Goal: Information Seeking & Learning: Learn about a topic

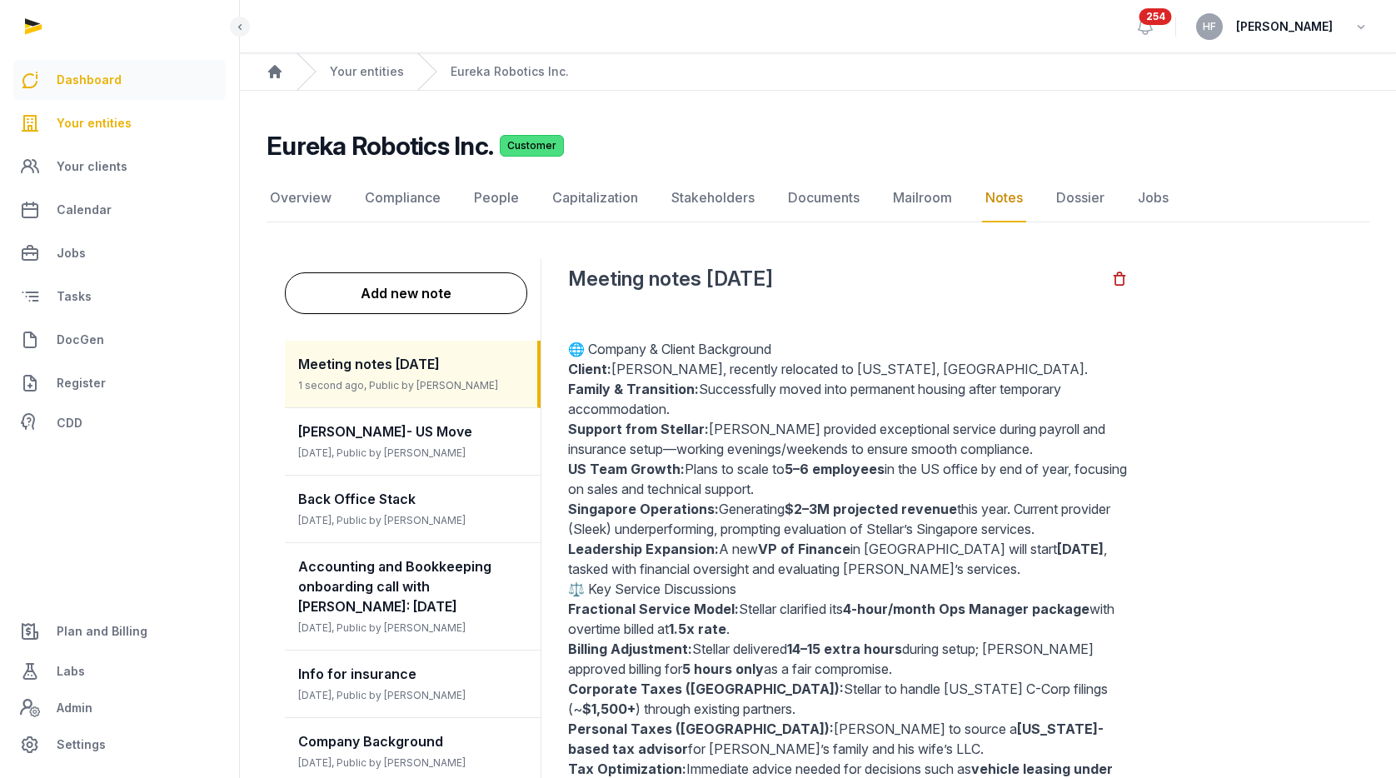
click at [119, 82] on link "Dashboard" at bounding box center [119, 80] width 212 height 40
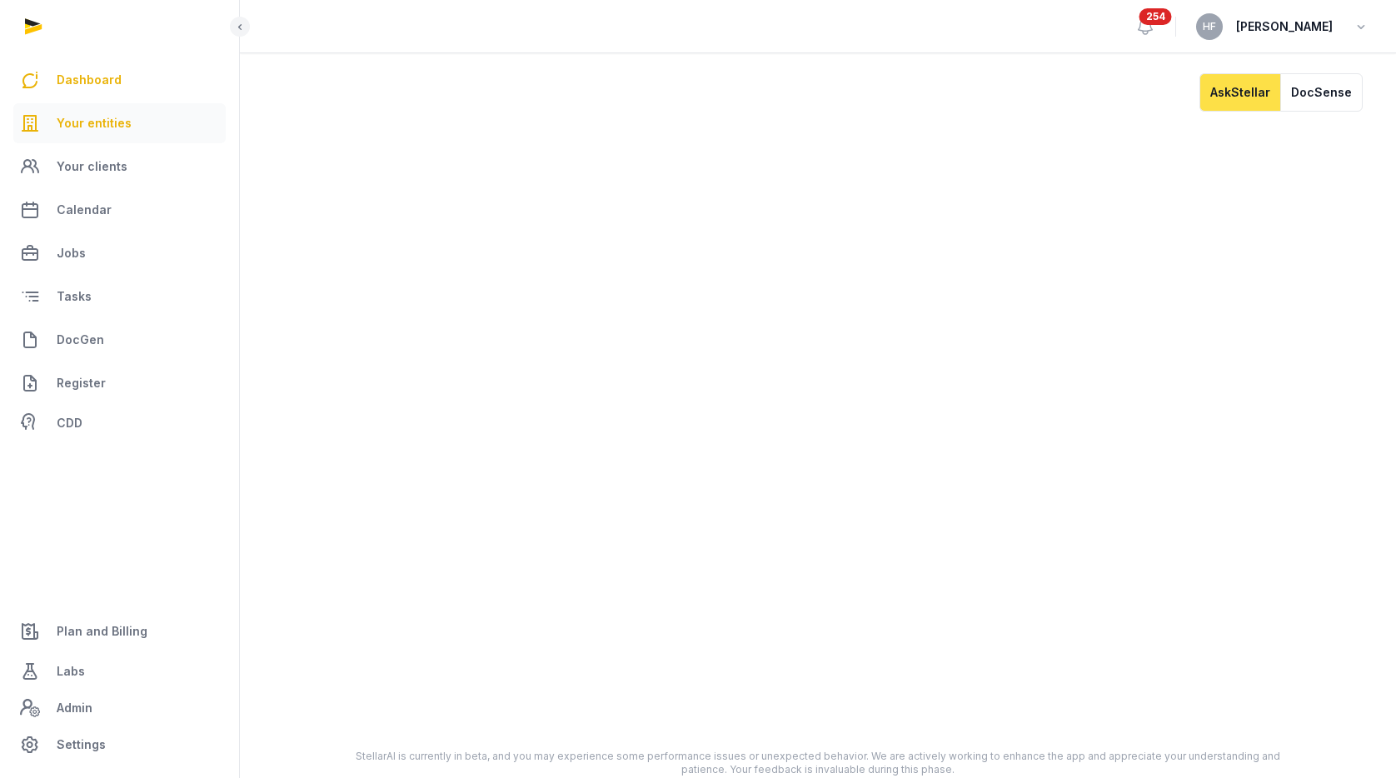
click at [108, 122] on span "Your entities" at bounding box center [94, 123] width 75 height 20
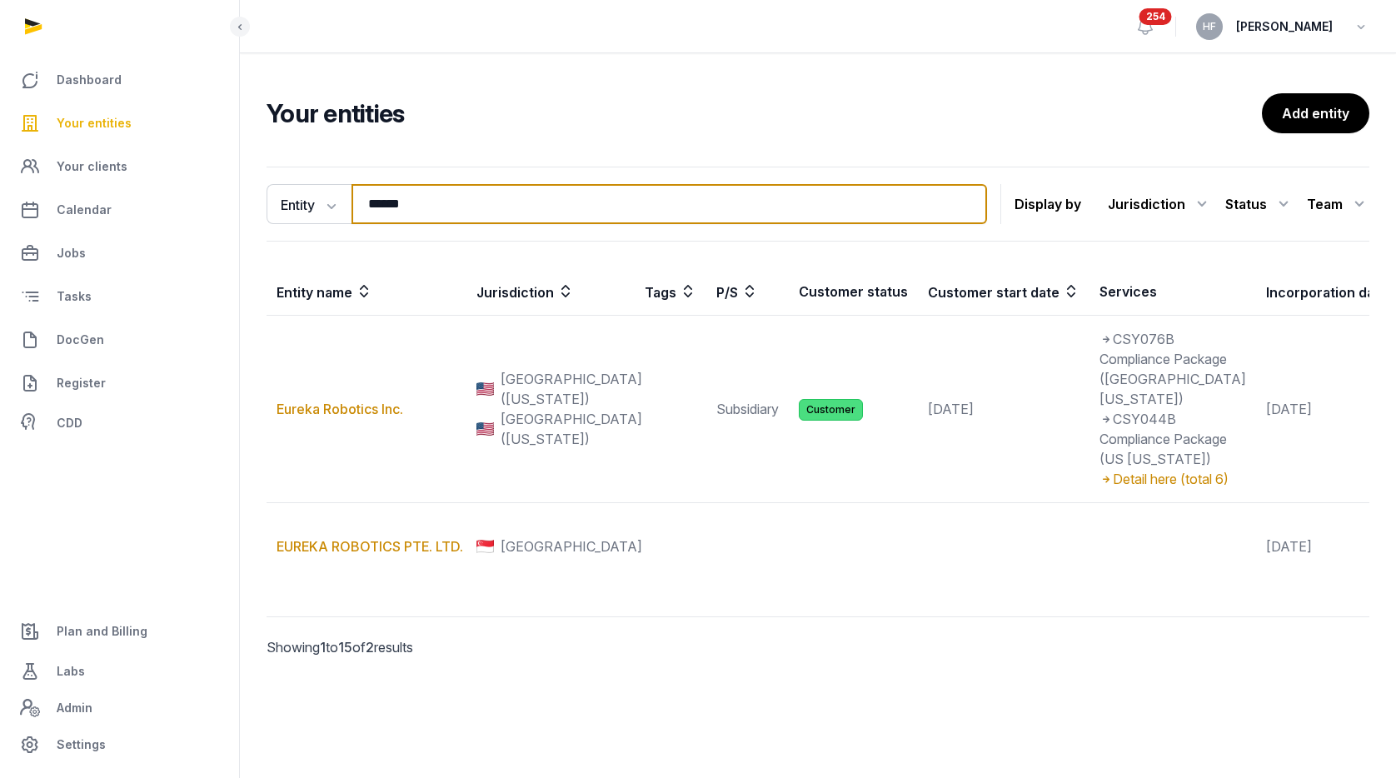
click at [967, 203] on input "******" at bounding box center [670, 204] width 636 height 40
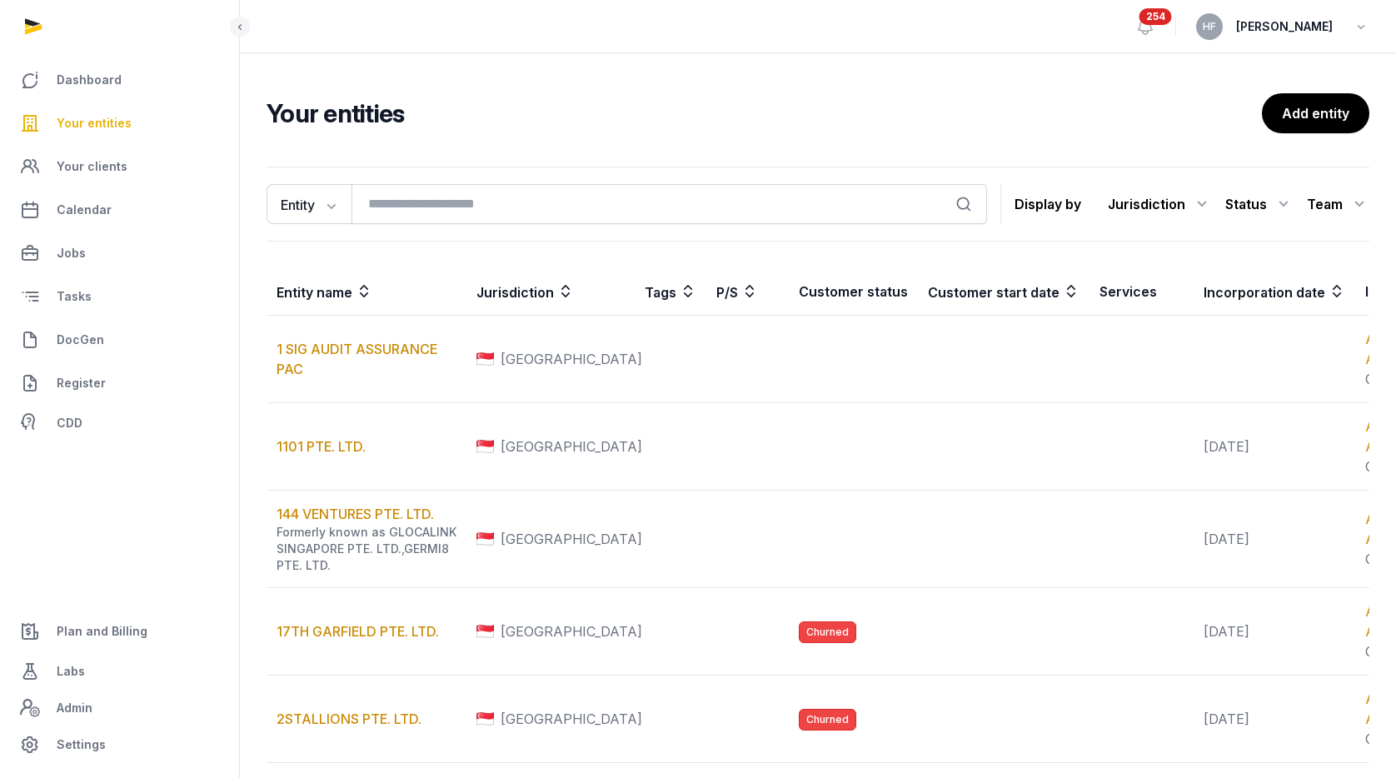
click at [1193, 202] on icon at bounding box center [1202, 204] width 20 height 27
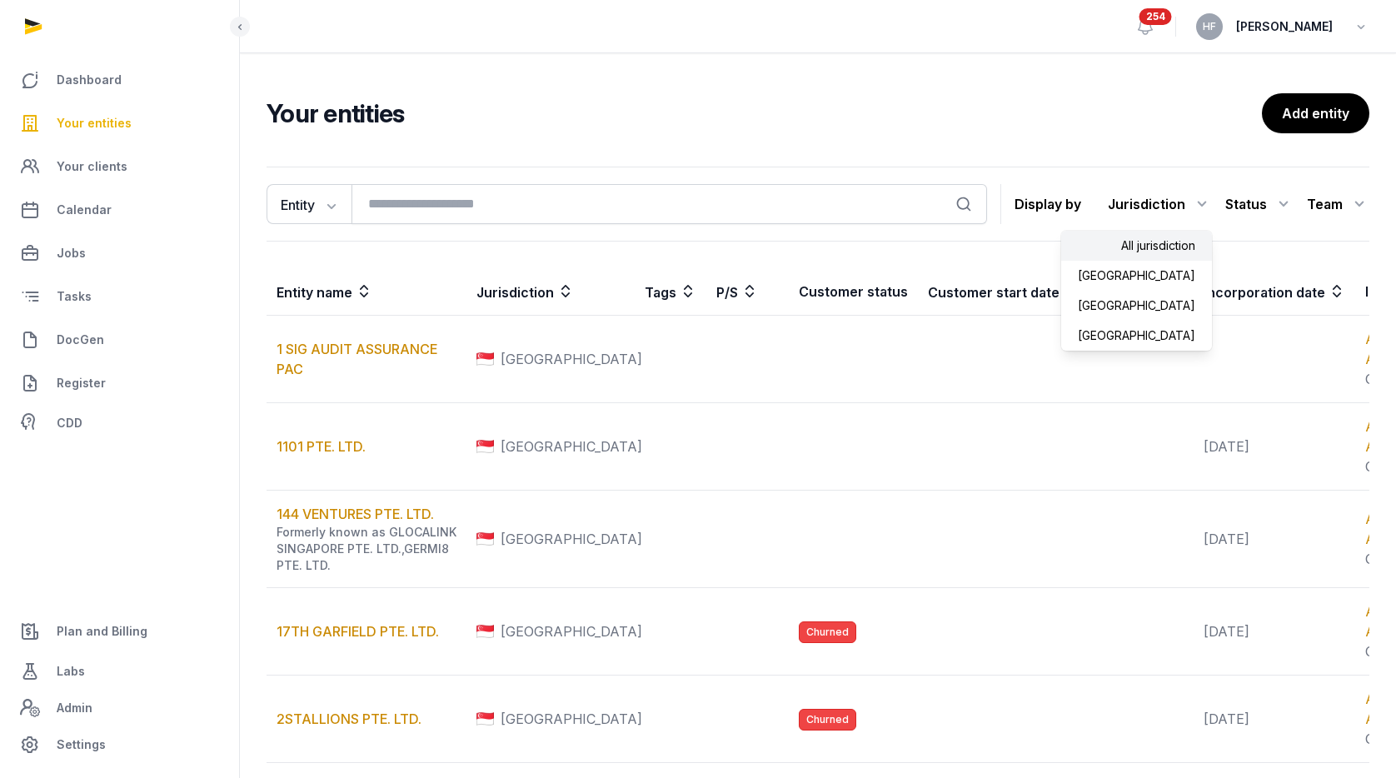
click at [1254, 198] on div "Status" at bounding box center [1259, 204] width 68 height 27
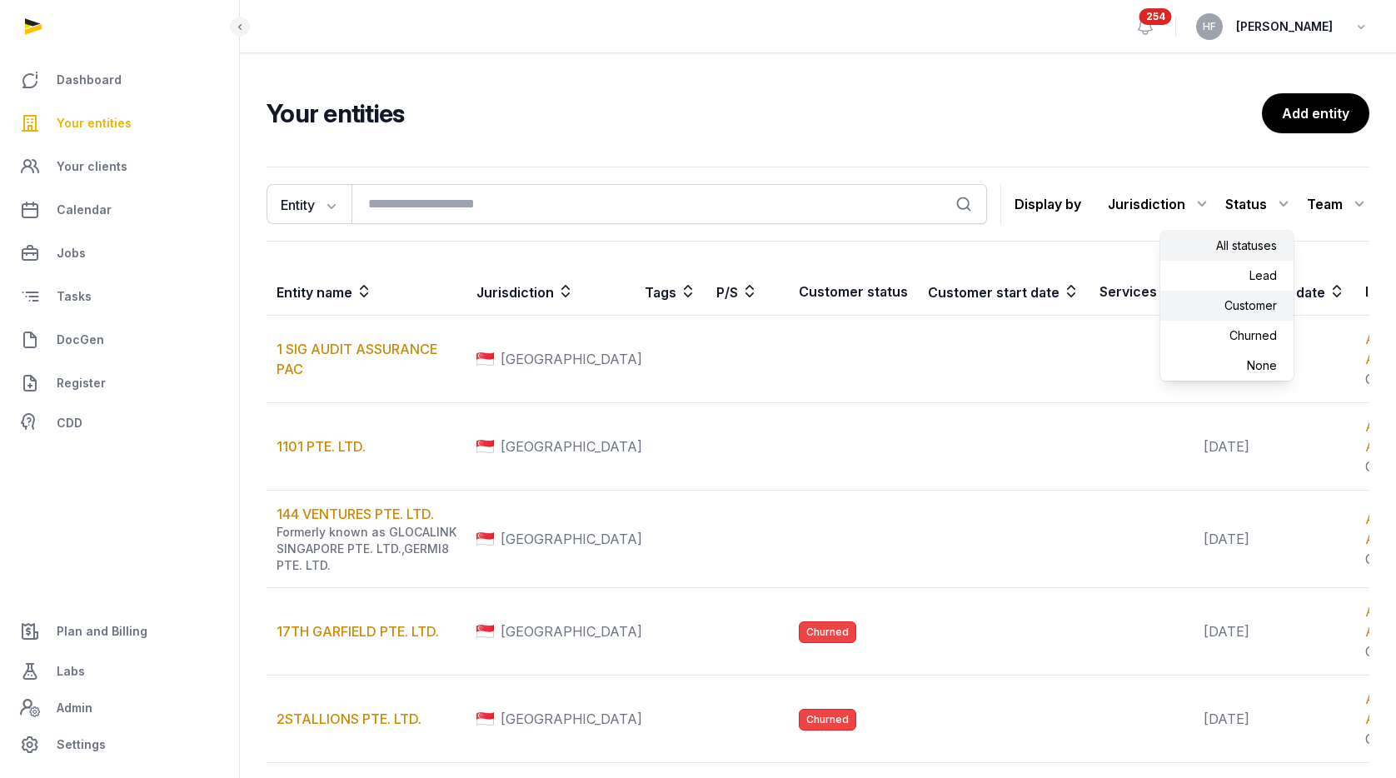
click at [1259, 351] on div "Customer" at bounding box center [1226, 366] width 133 height 30
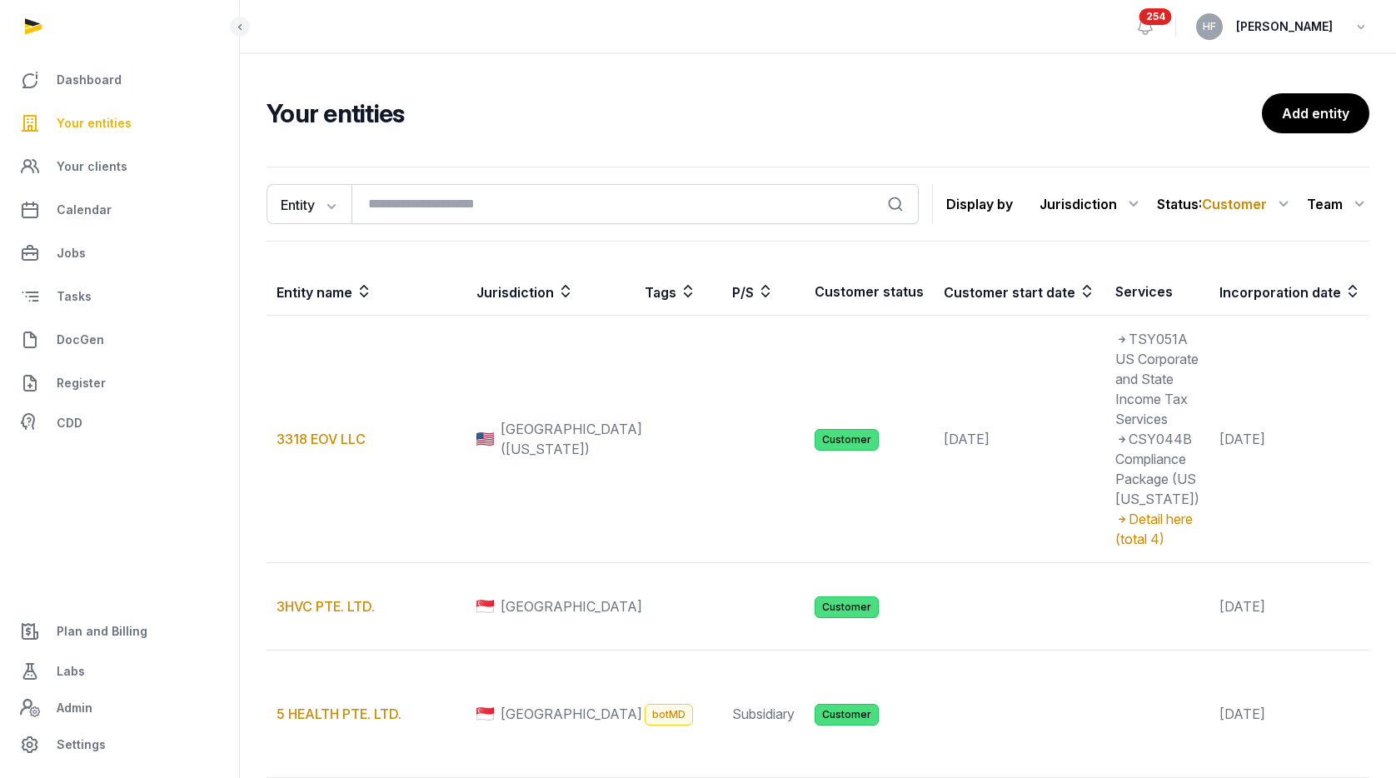
click at [1279, 205] on icon at bounding box center [1284, 204] width 20 height 27
click at [1253, 261] on div "All statuses" at bounding box center [1226, 276] width 133 height 30
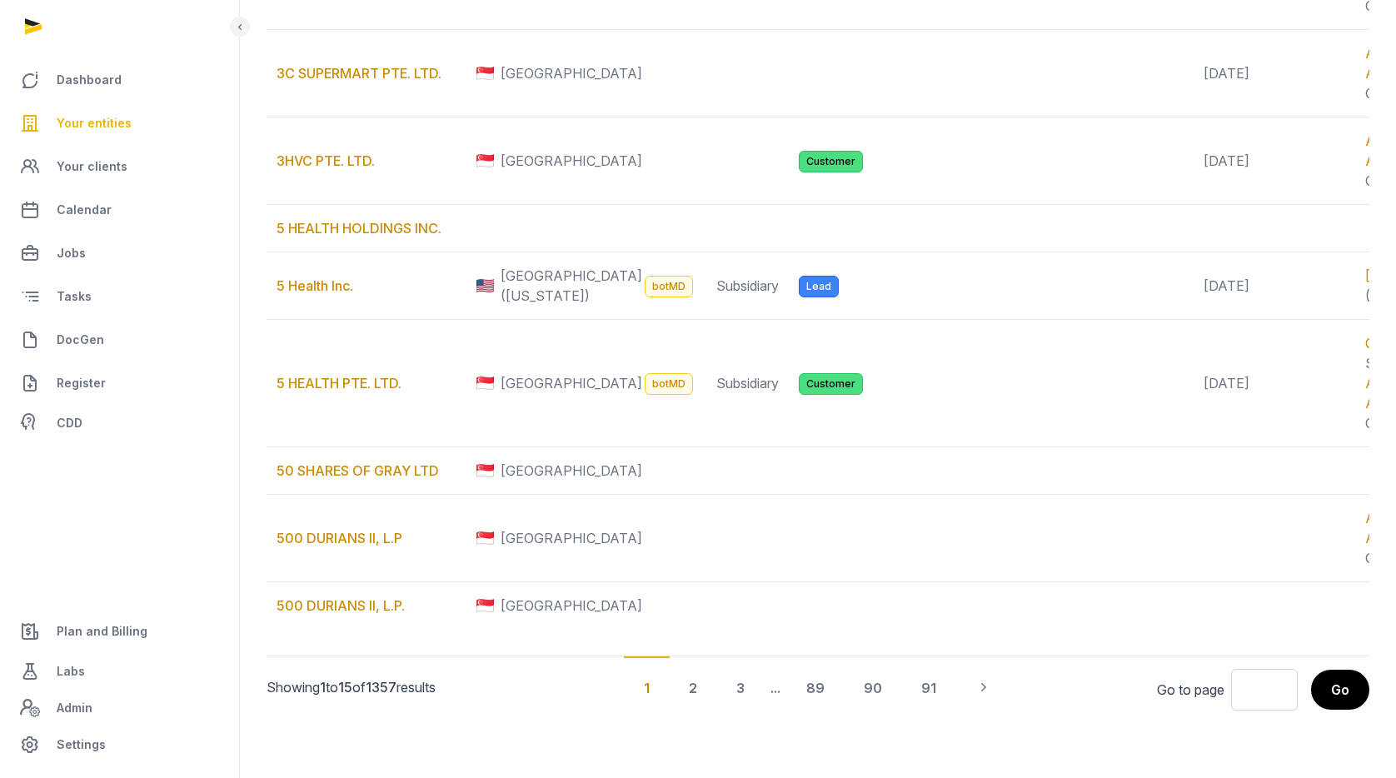
scroll to position [1578, 0]
click at [929, 692] on div "91" at bounding box center [928, 687] width 55 height 62
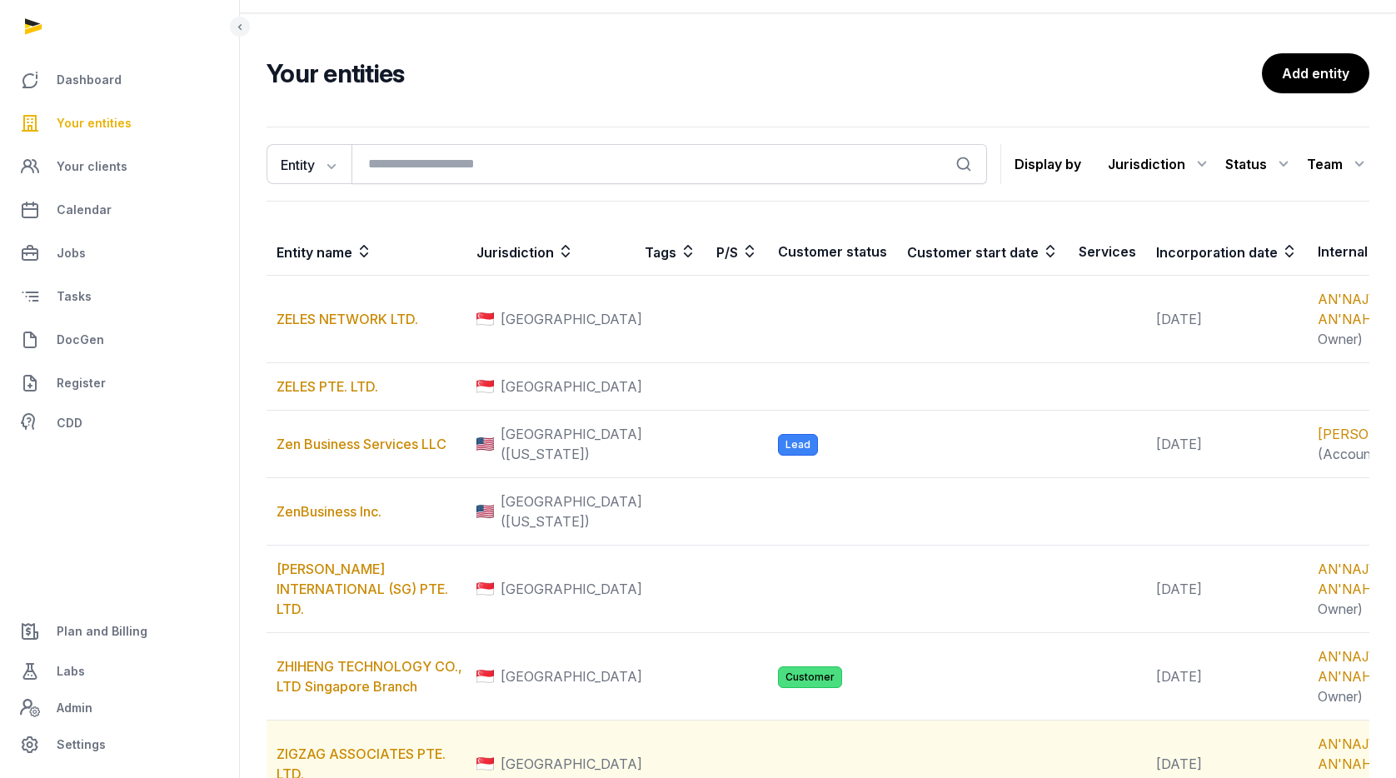
scroll to position [398, 0]
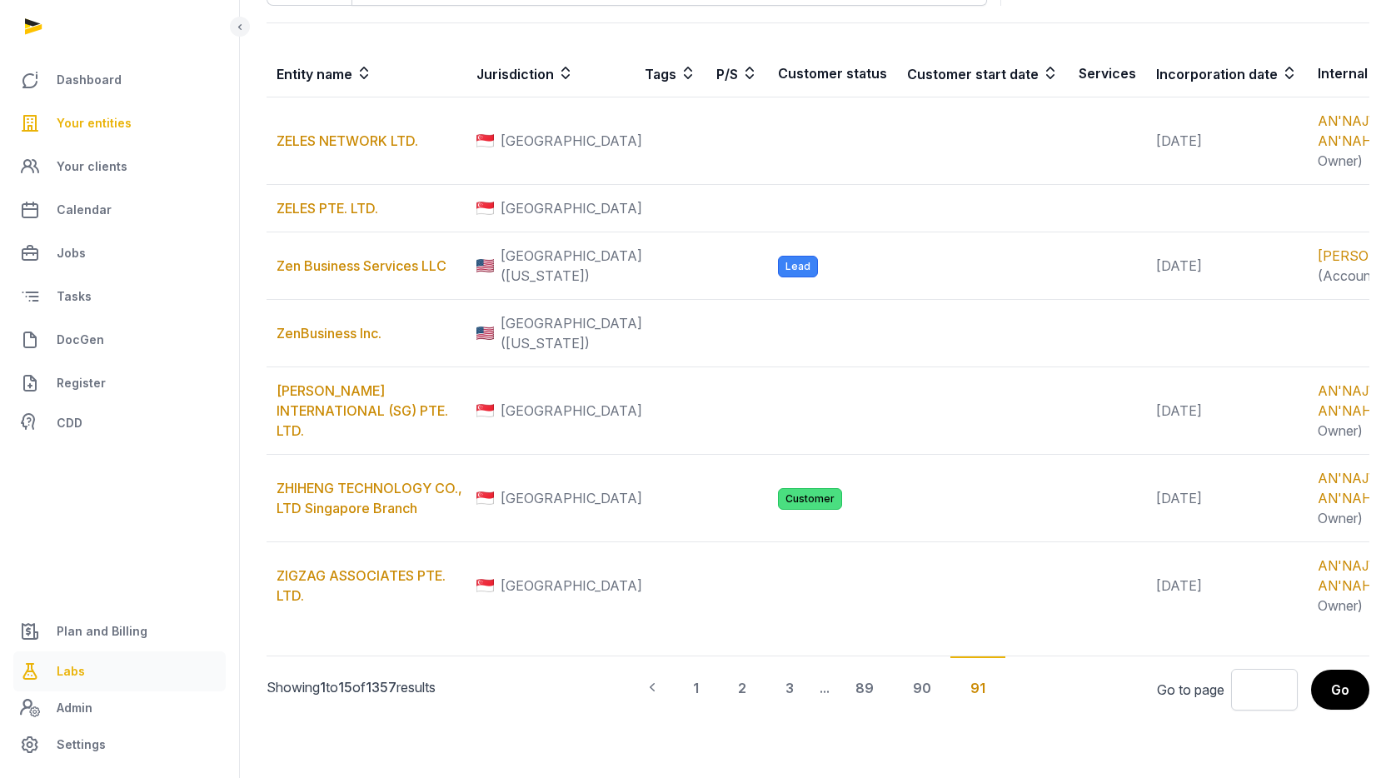
click at [77, 680] on span "Labs" at bounding box center [71, 671] width 28 height 20
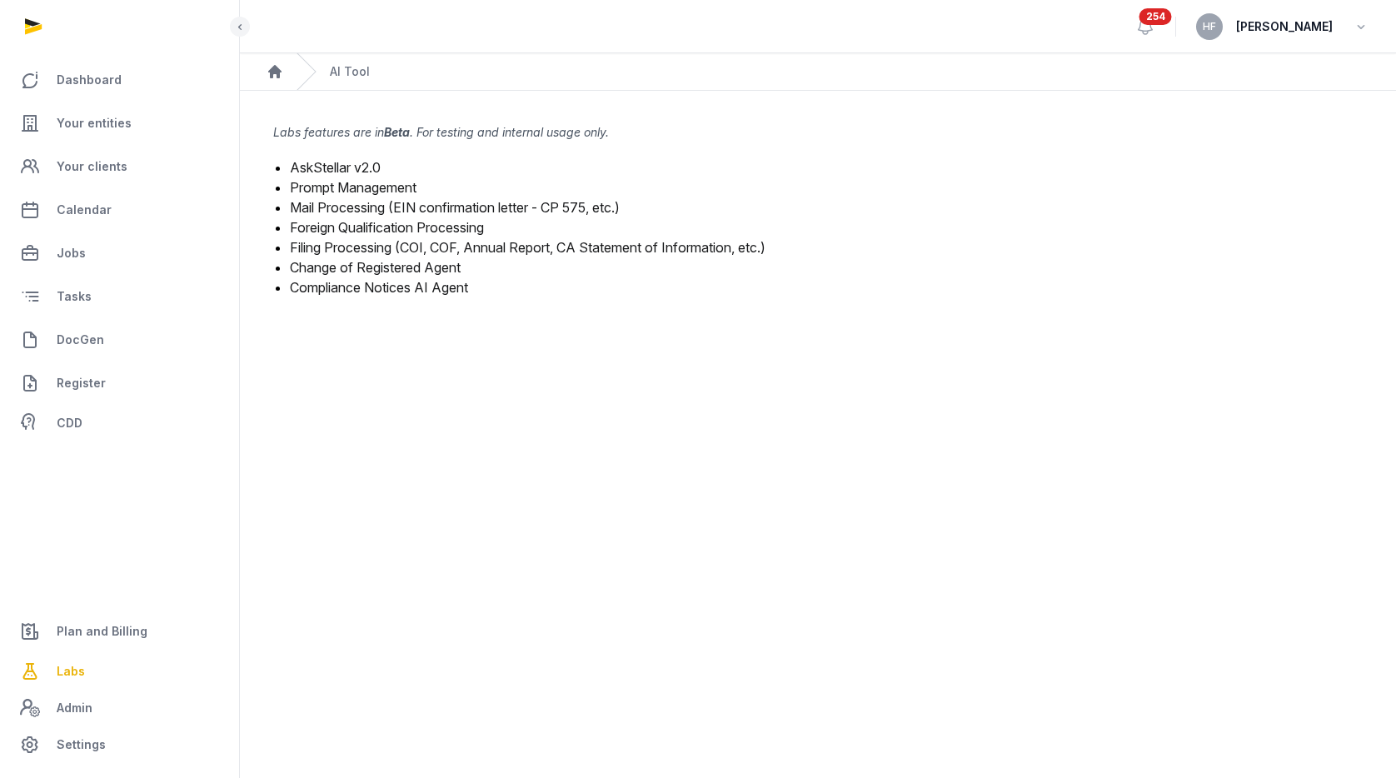
click at [375, 210] on link "Mail Processing (EIN confirmation letter - CP 575, etc.)" at bounding box center [455, 207] width 330 height 17
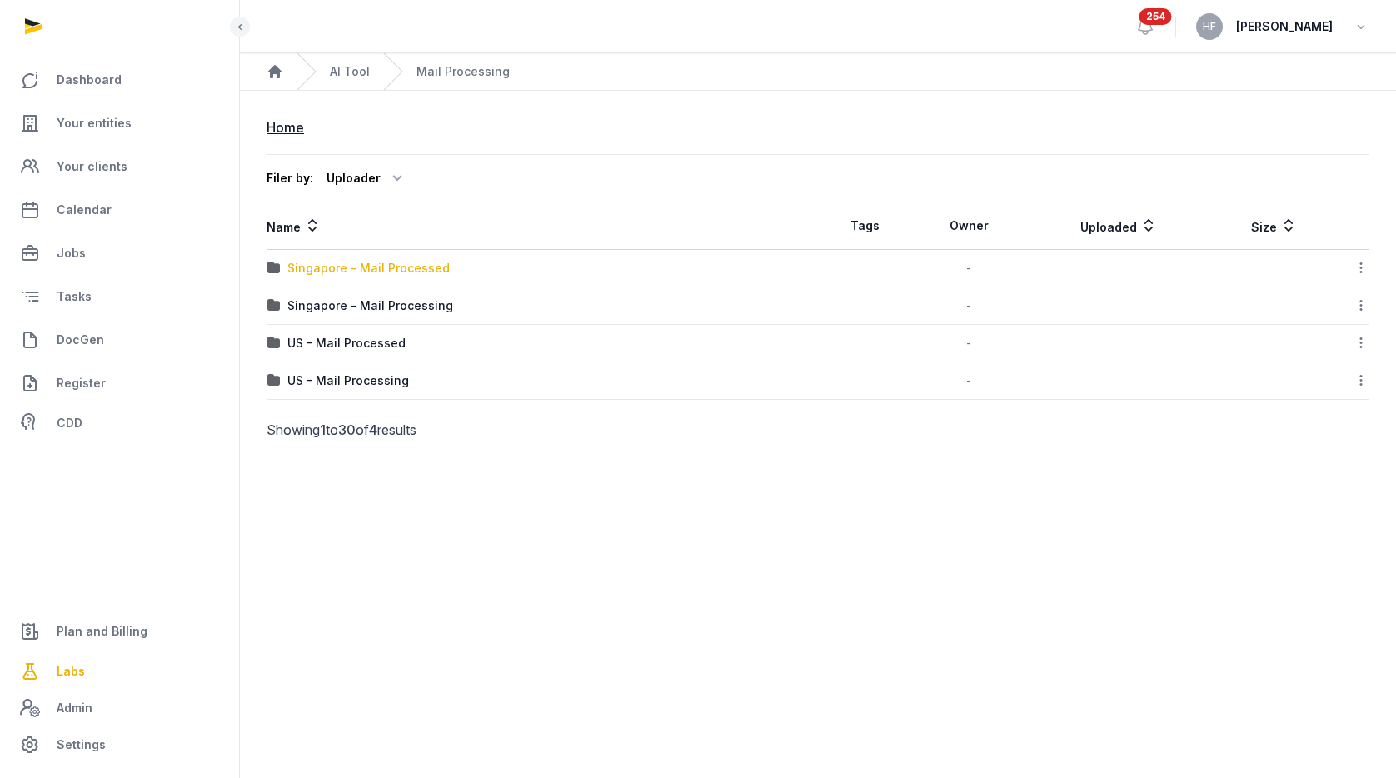
click at [420, 269] on div "Singapore - Mail Processed" at bounding box center [368, 268] width 162 height 17
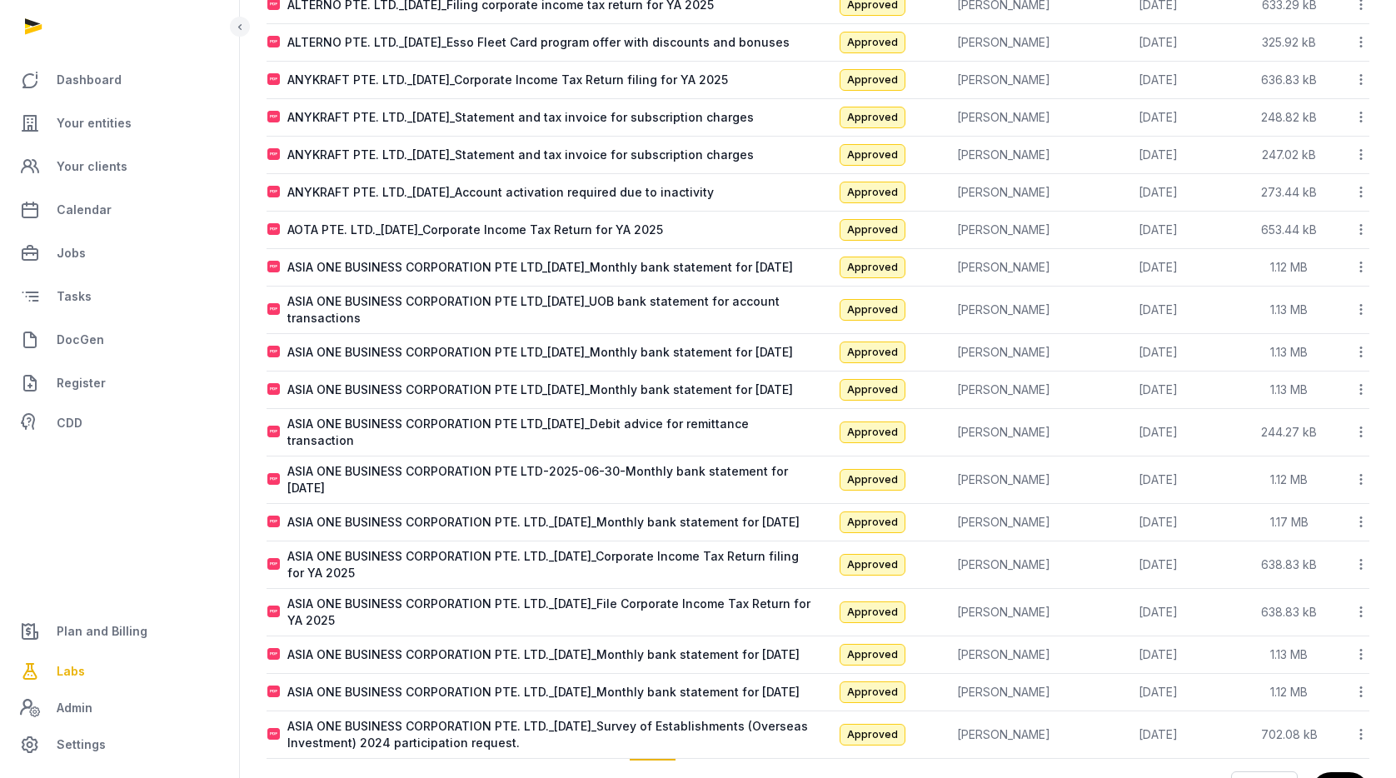
scroll to position [906, 0]
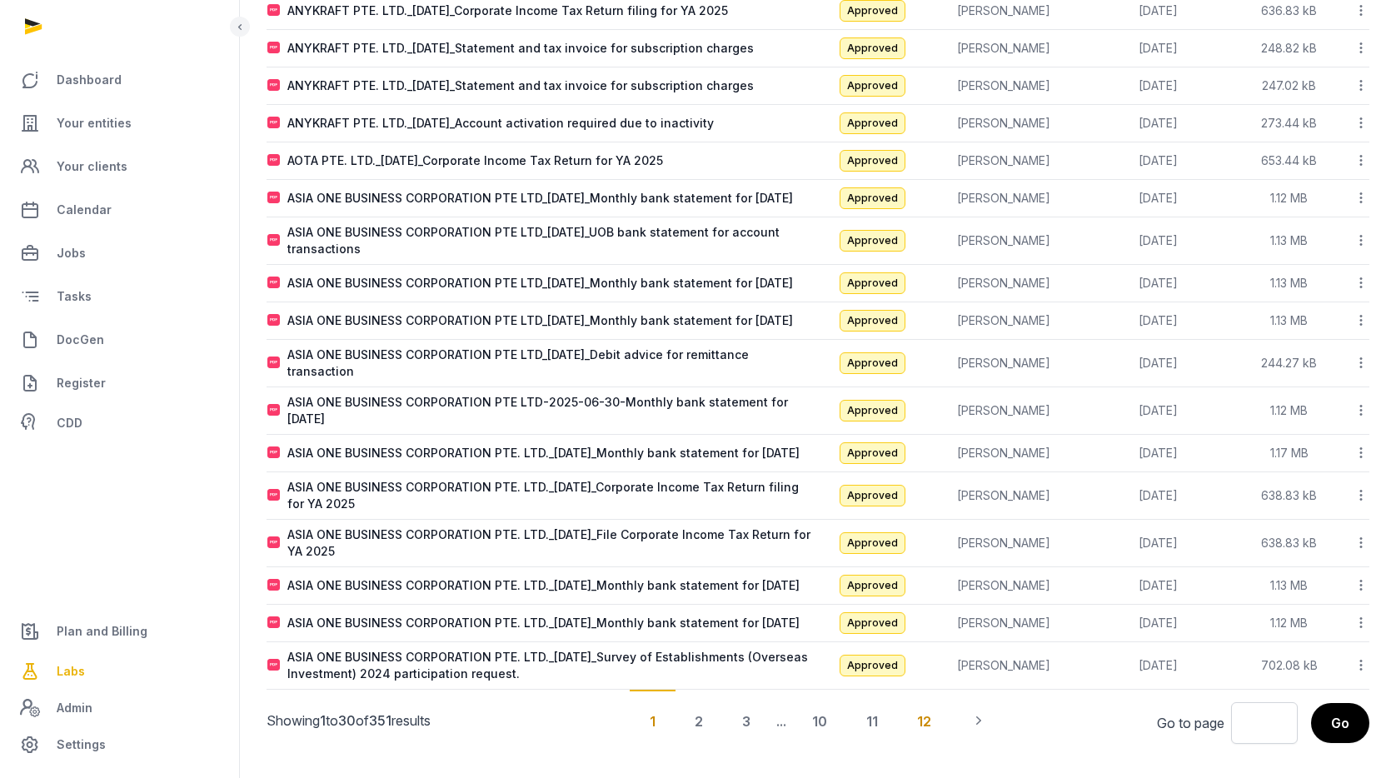
click at [934, 725] on div "12" at bounding box center [924, 721] width 54 height 62
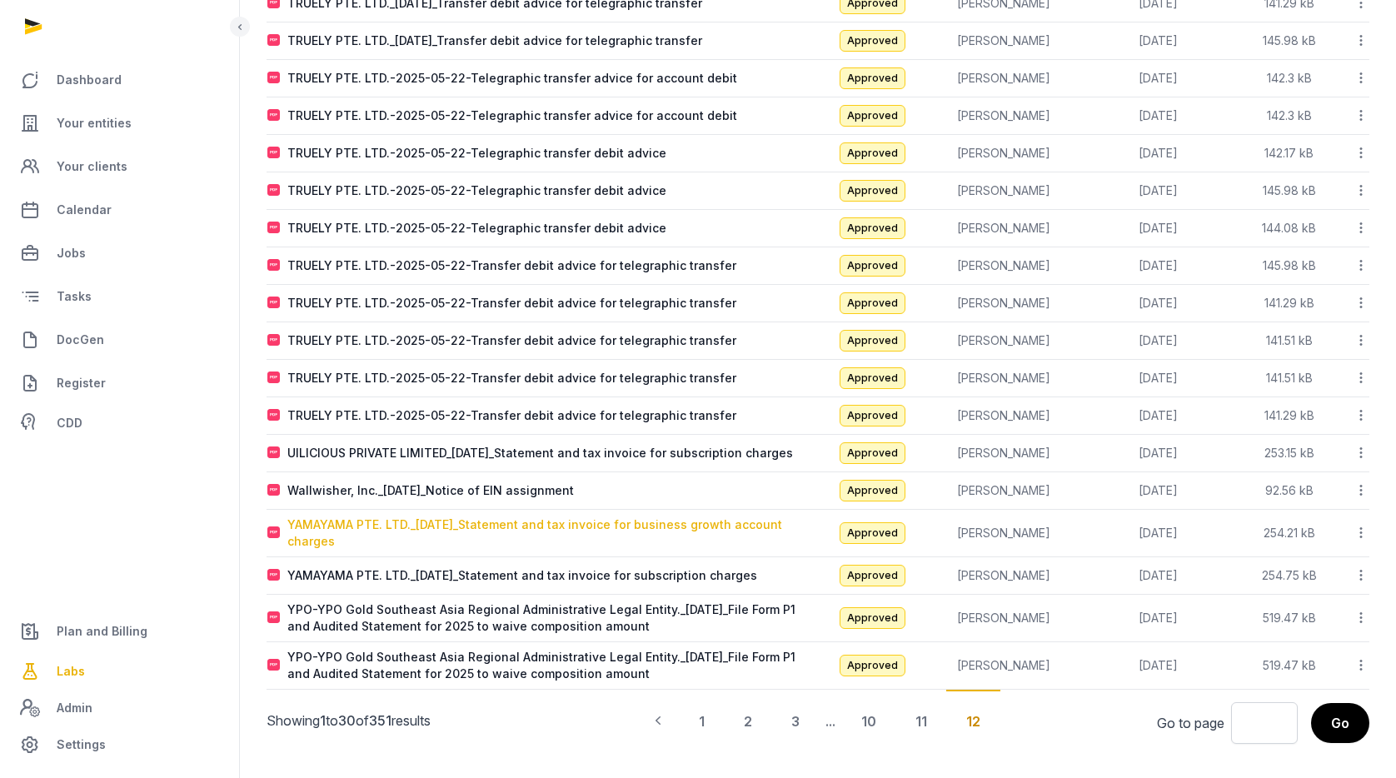
scroll to position [0, 0]
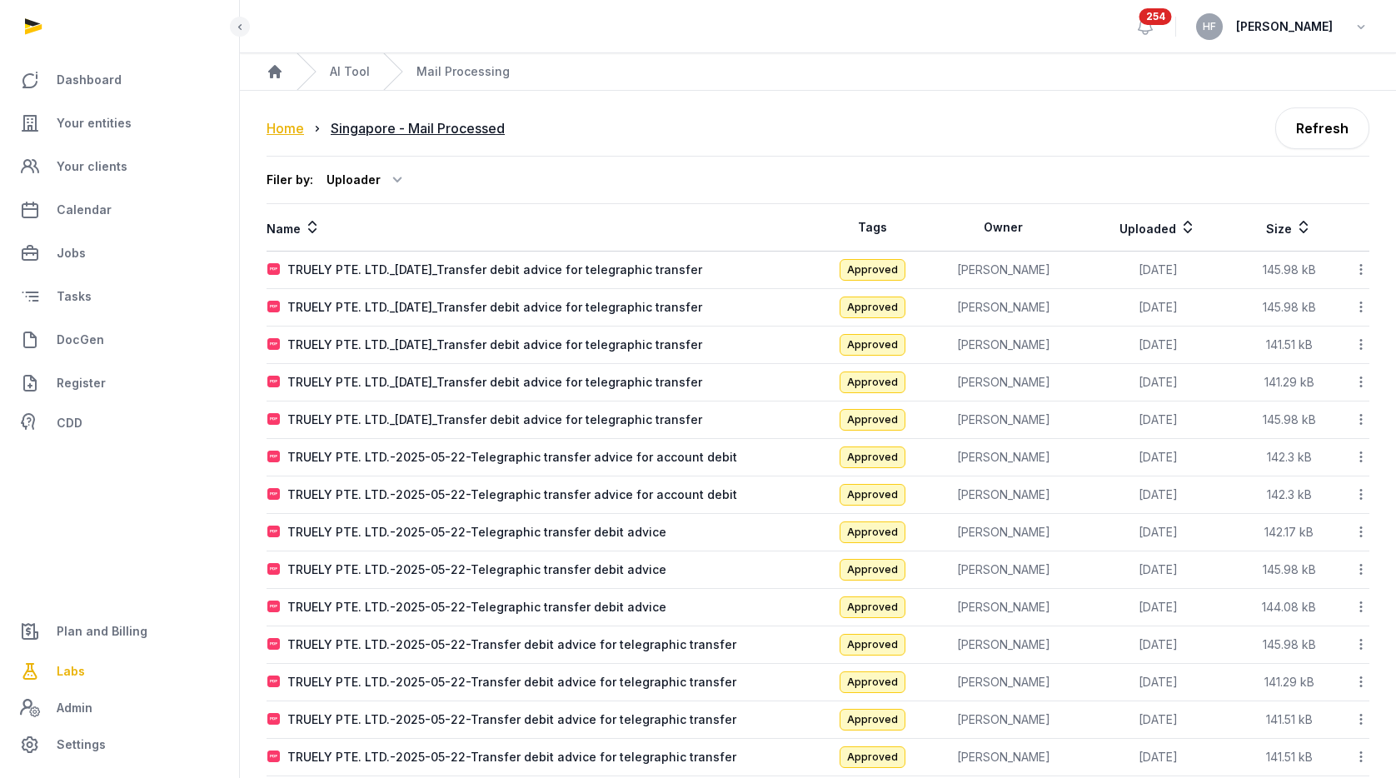
click at [286, 127] on div "Home" at bounding box center [285, 128] width 37 height 20
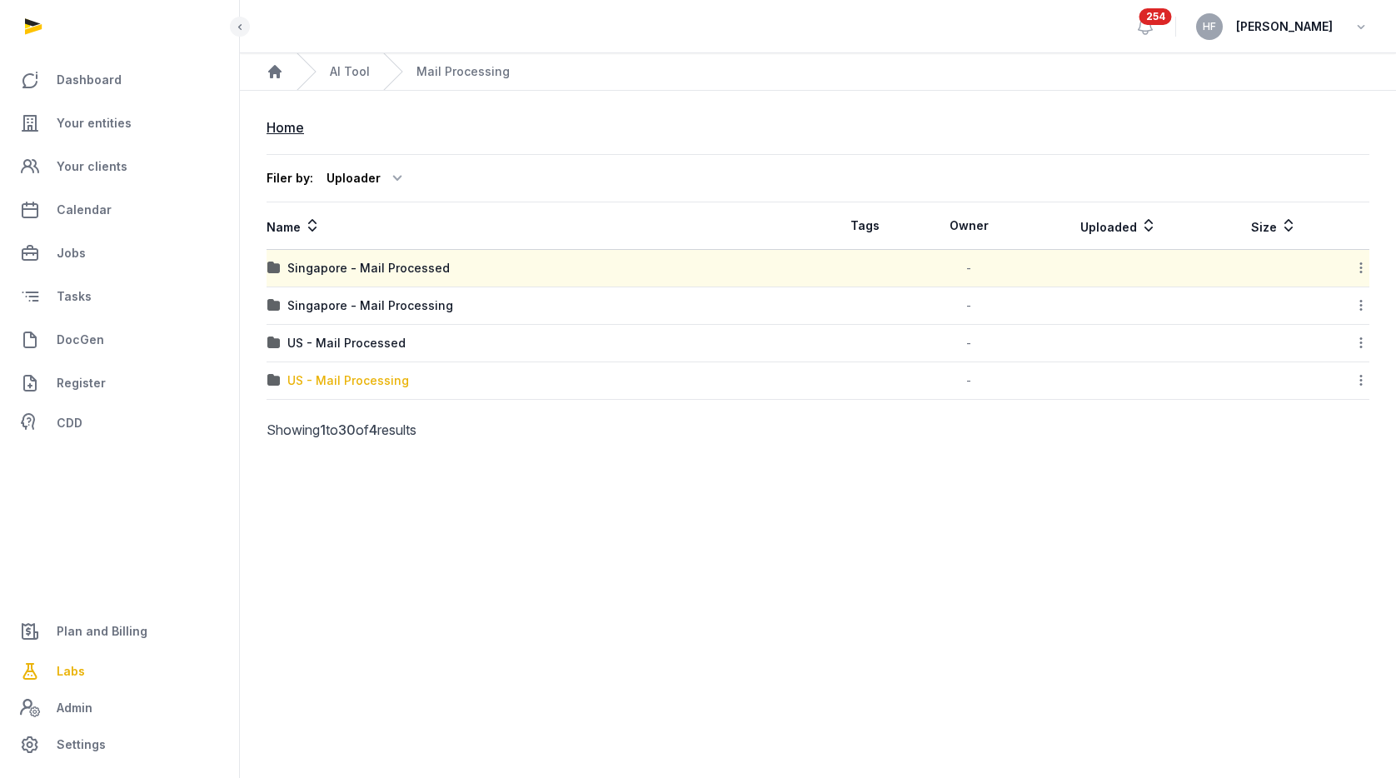
click at [394, 377] on div "US - Mail Processing" at bounding box center [348, 380] width 122 height 17
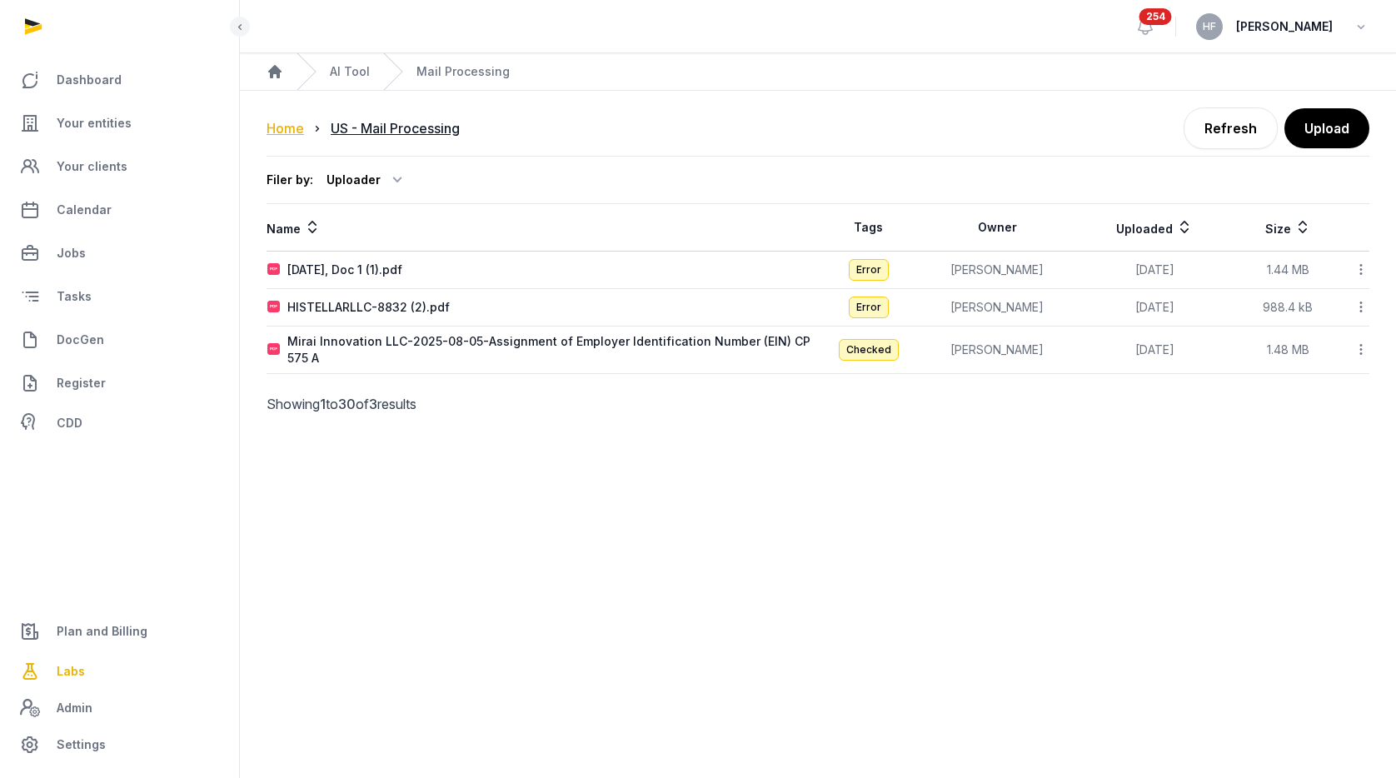
click at [299, 134] on div "Home" at bounding box center [285, 128] width 37 height 20
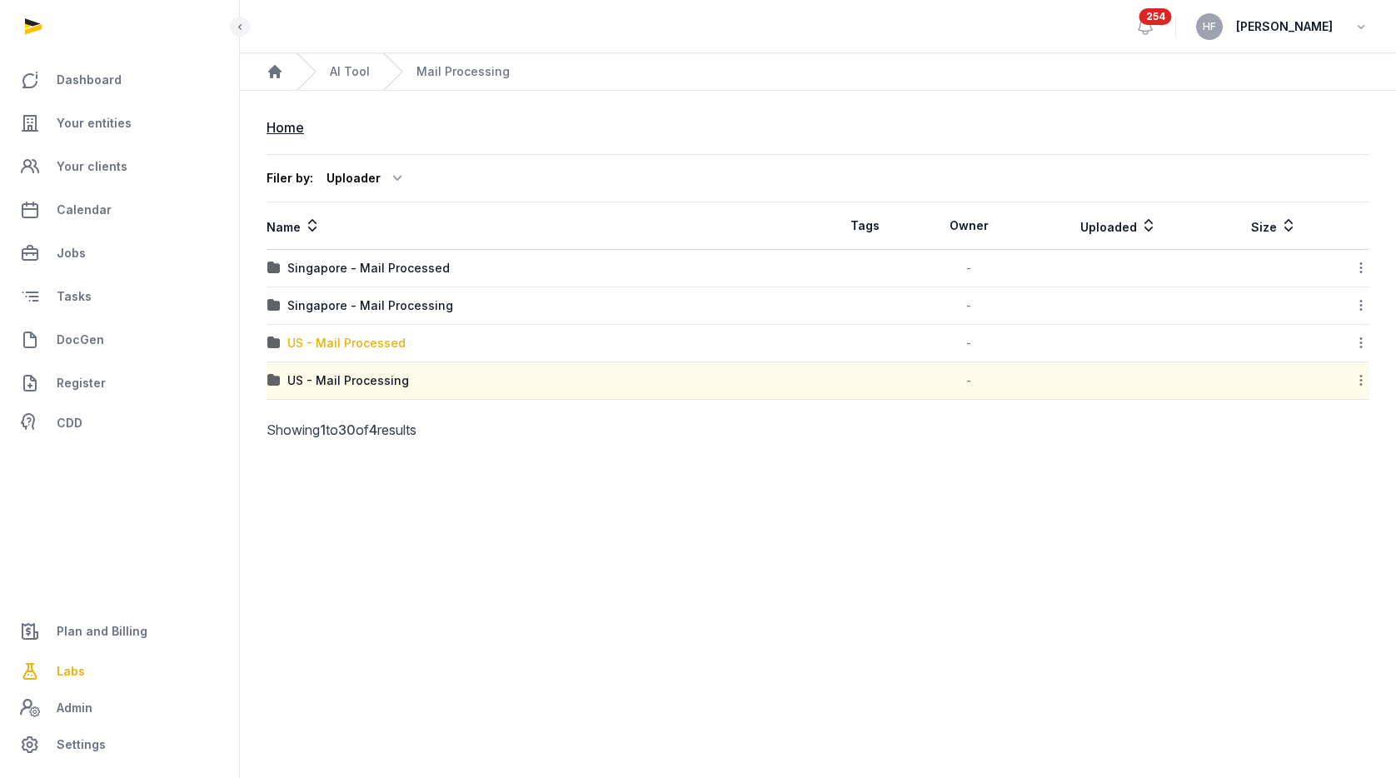
click at [388, 340] on div "US - Mail Processed" at bounding box center [346, 343] width 118 height 17
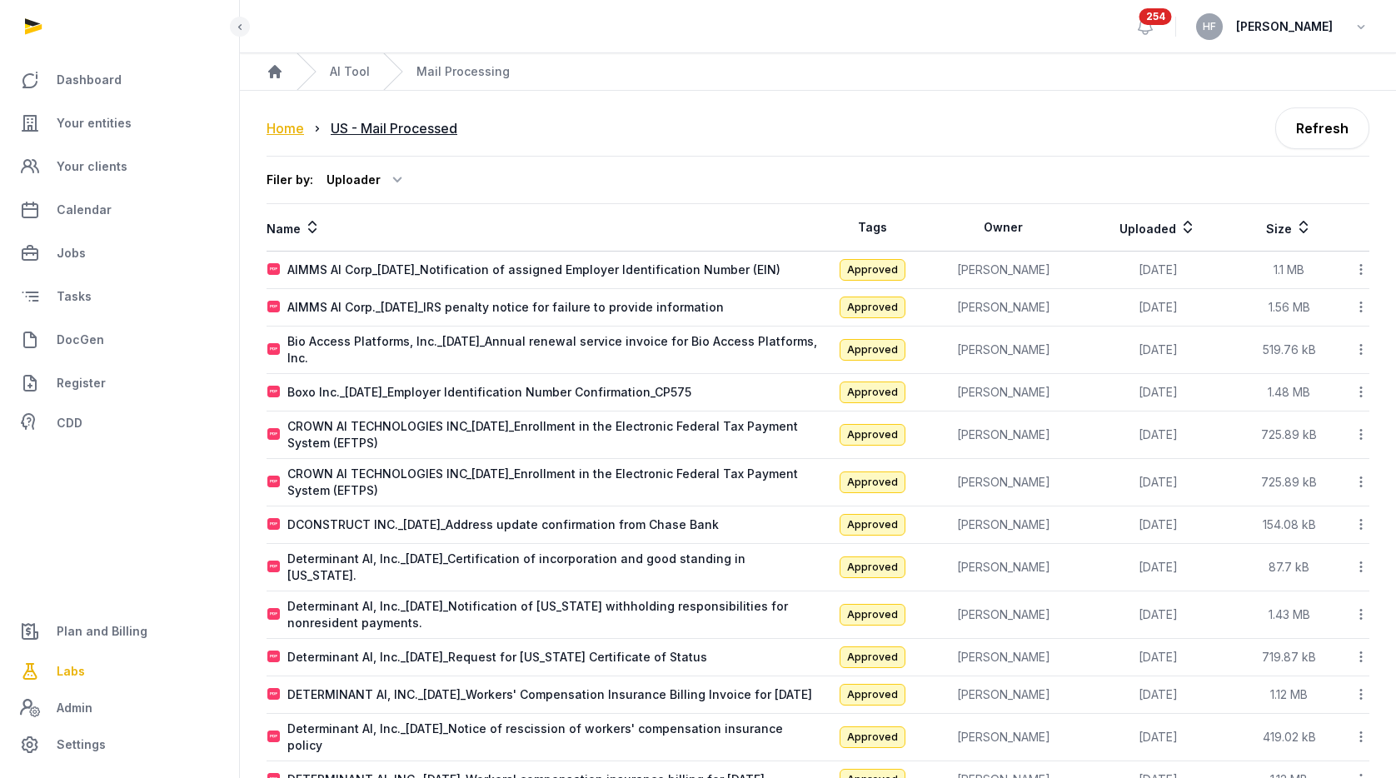
click at [287, 128] on div "Home" at bounding box center [285, 128] width 37 height 20
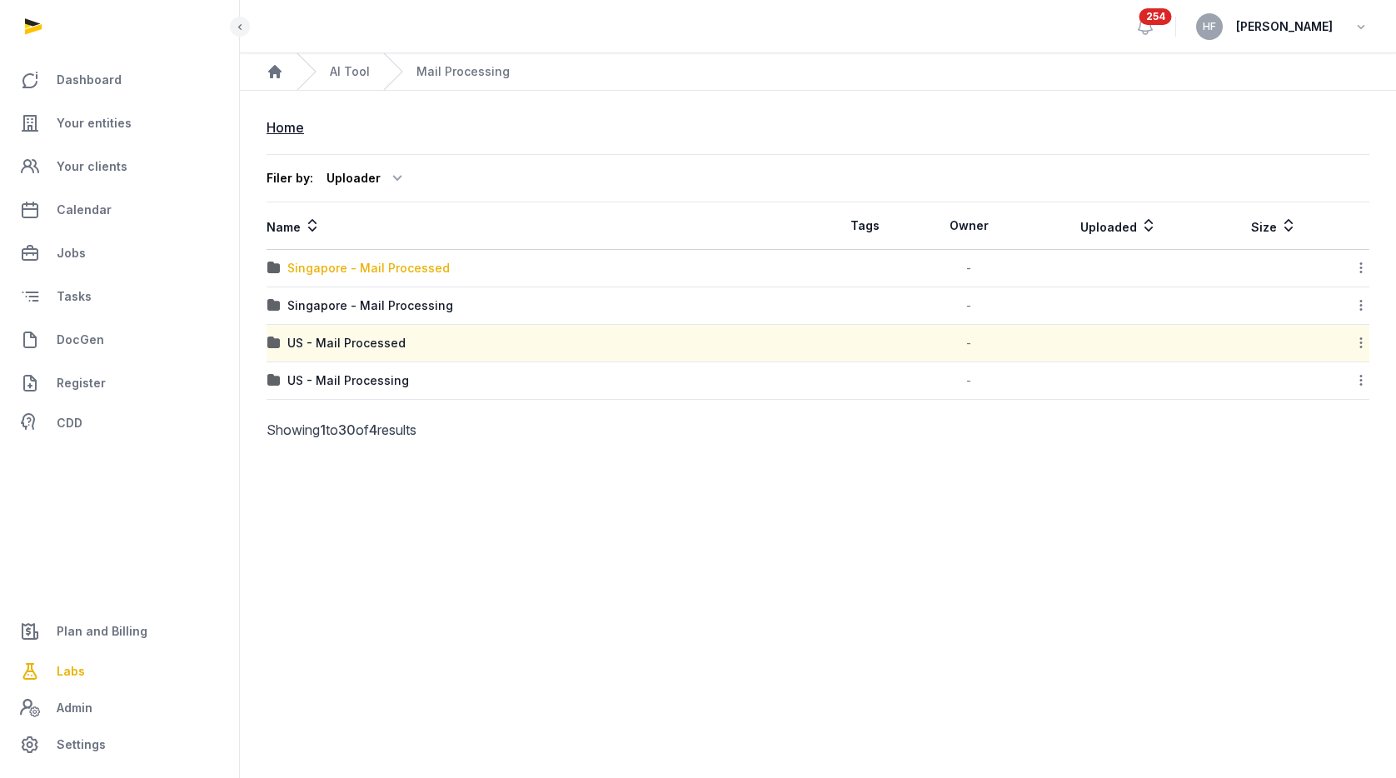
click at [396, 270] on div "Singapore - Mail Processed" at bounding box center [368, 268] width 162 height 17
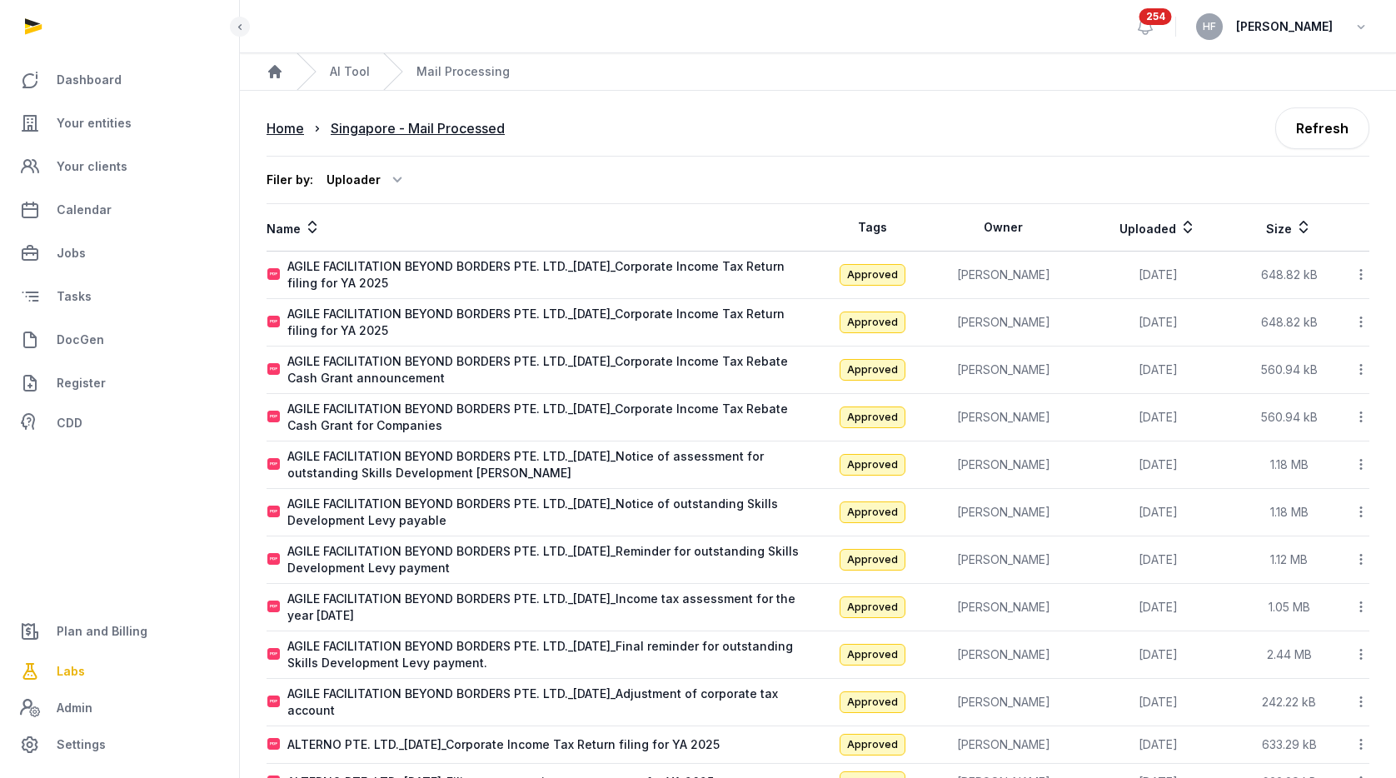
click at [1179, 223] on icon at bounding box center [1187, 227] width 17 height 20
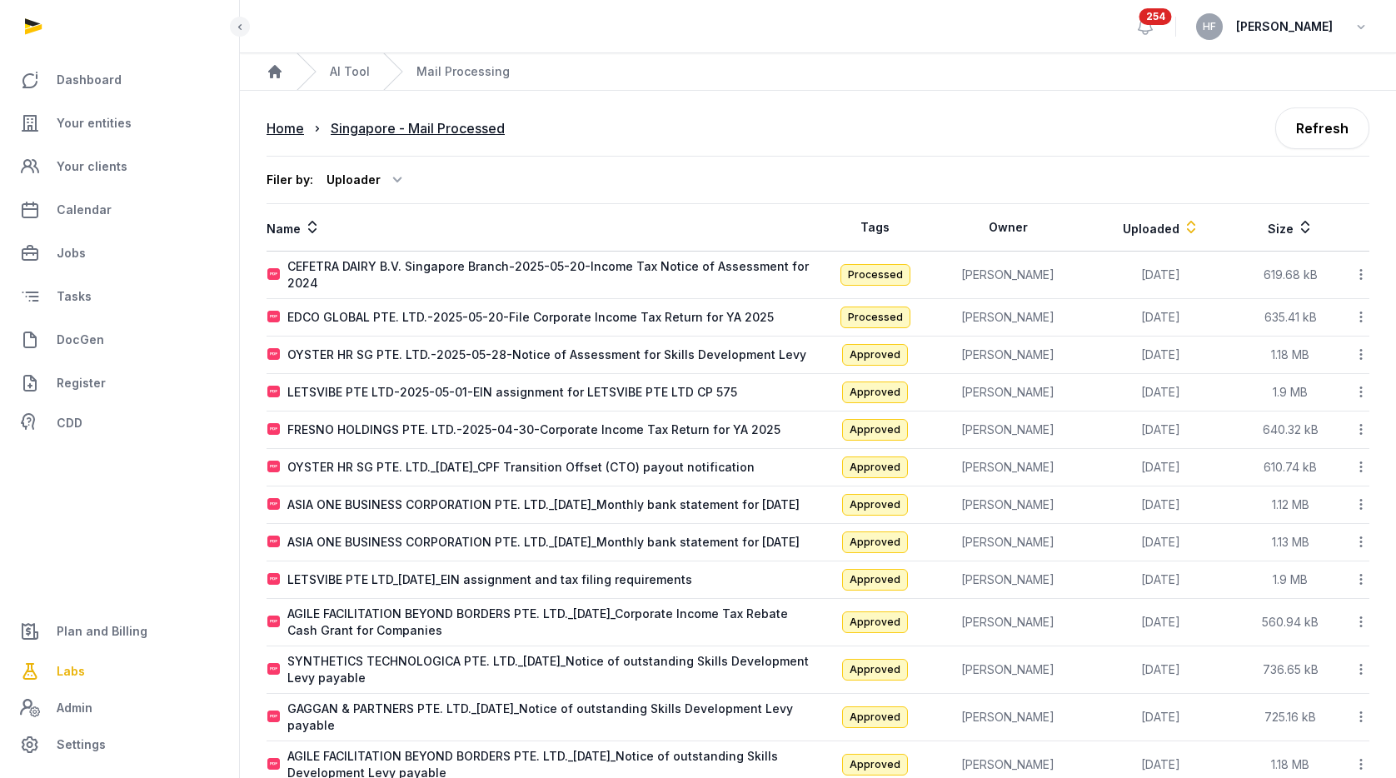
click at [1183, 223] on icon at bounding box center [1191, 227] width 17 height 20
